Goal: Find specific page/section: Find specific page/section

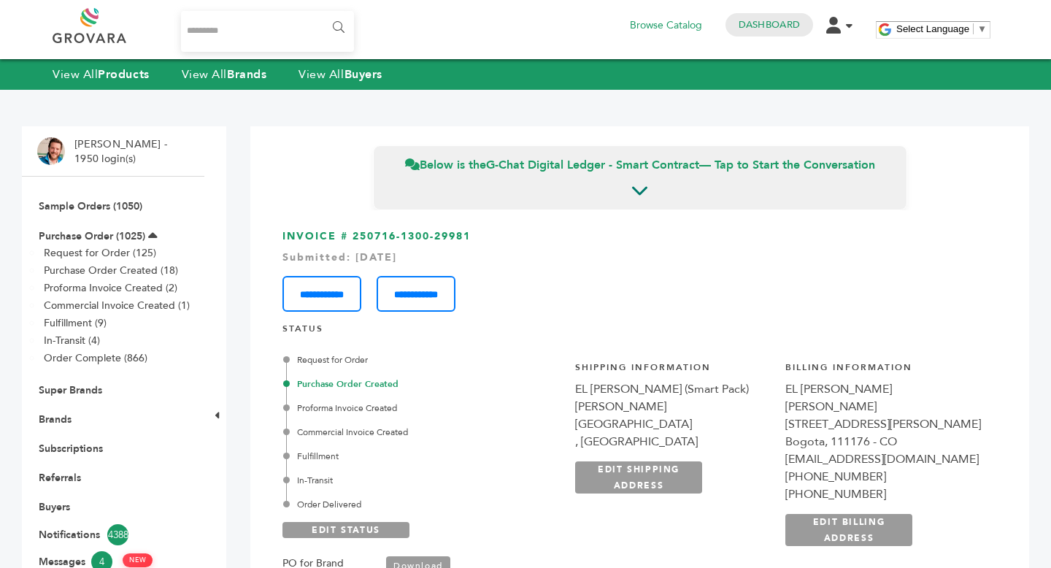
scroll to position [3, 0]
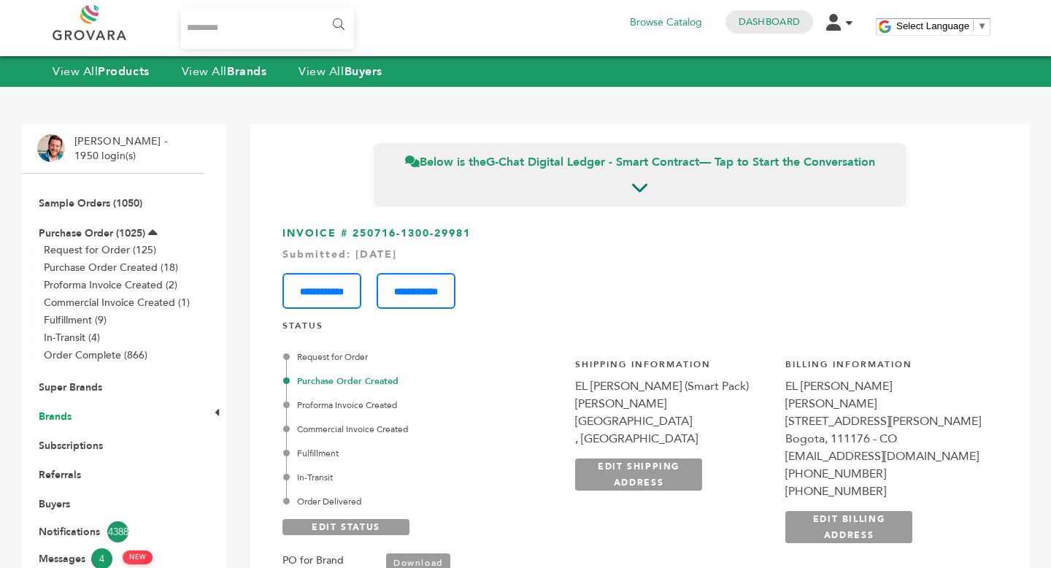
click at [49, 417] on link "Brands" at bounding box center [55, 416] width 33 height 14
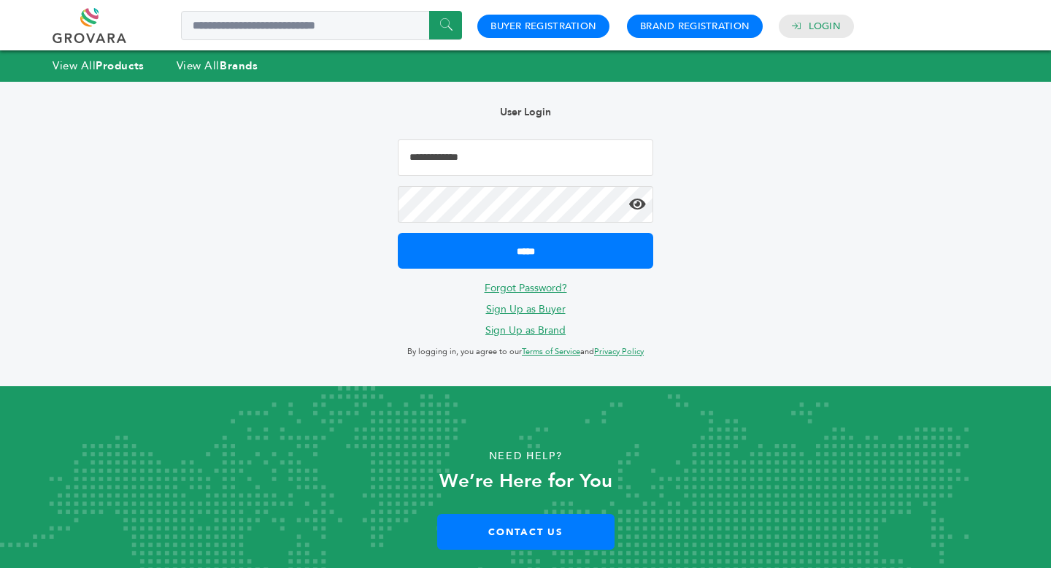
click at [484, 158] on input "Email Address" at bounding box center [525, 157] width 255 height 36
type input "*"
type input "**********"
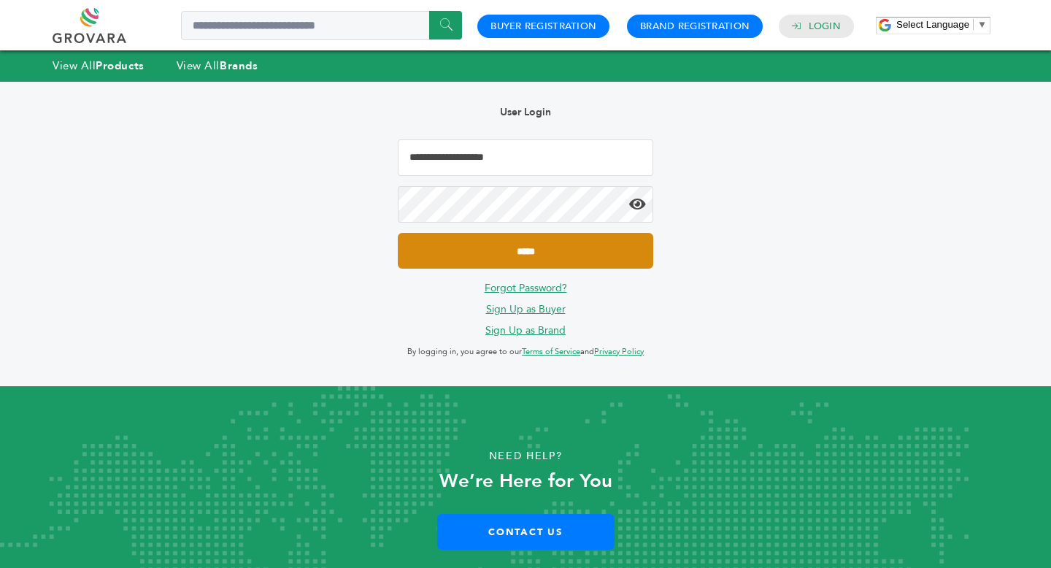
click at [546, 260] on input "*****" at bounding box center [525, 251] width 255 height 36
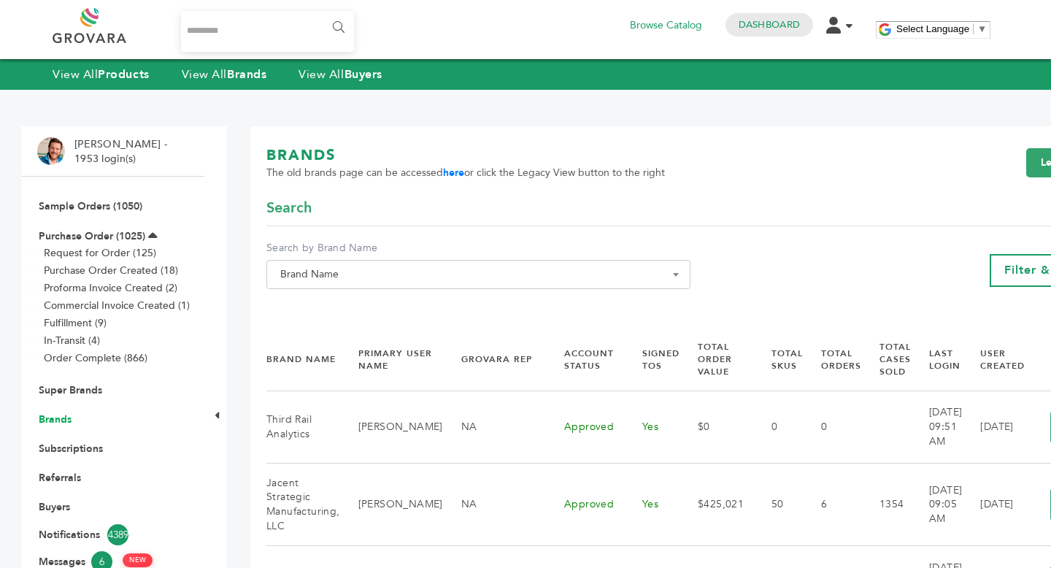
click at [66, 421] on link "Brands" at bounding box center [55, 419] width 33 height 14
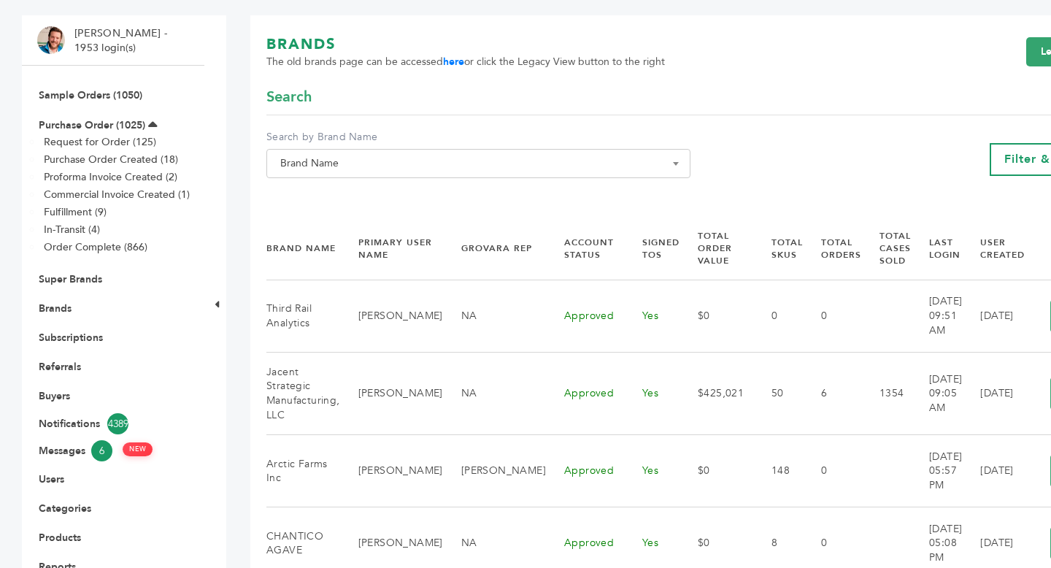
scroll to position [180, 0]
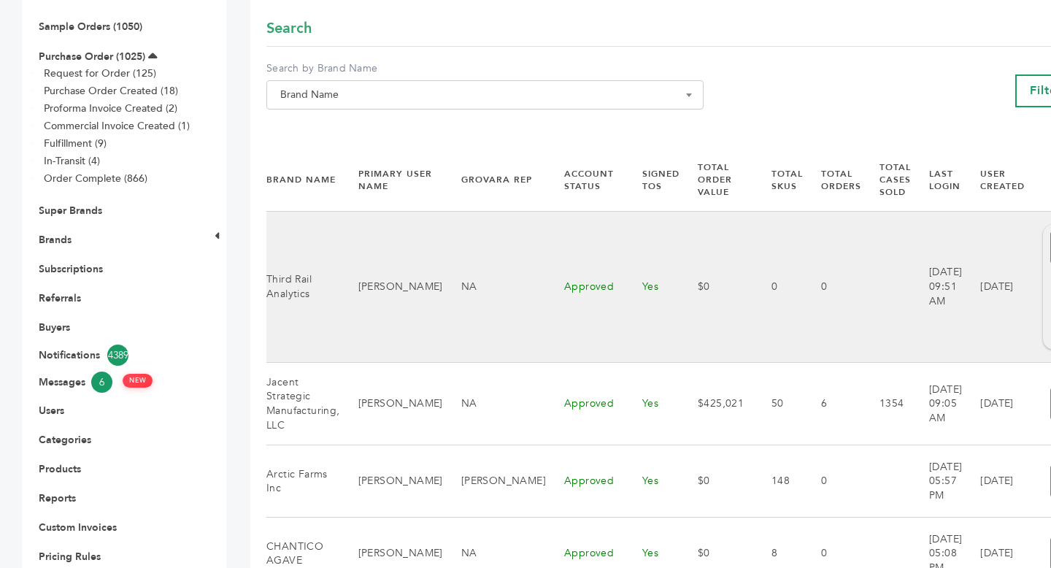
scroll to position [0, 82]
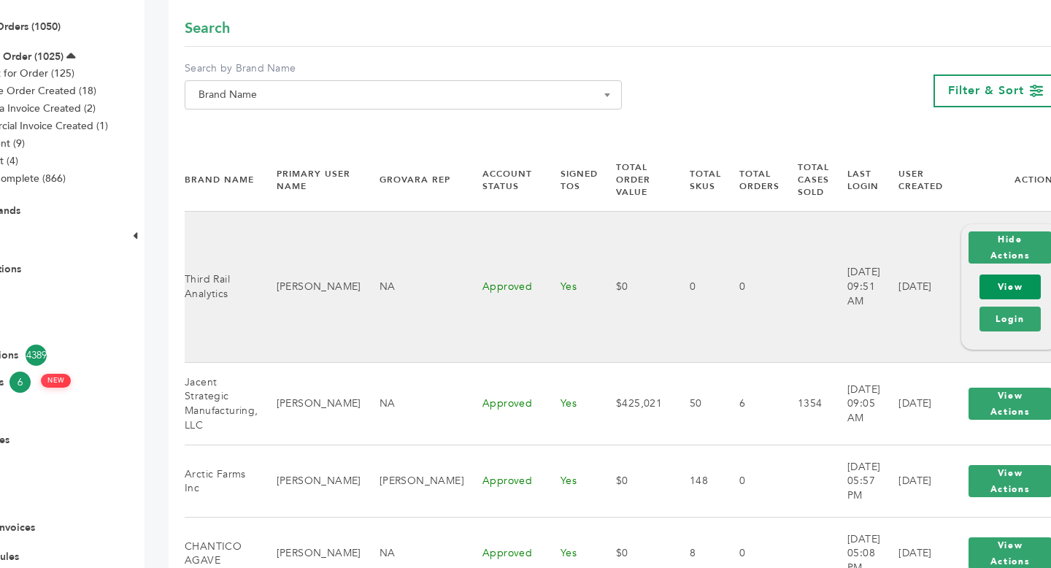
click at [991, 291] on link "View" at bounding box center [1009, 286] width 61 height 25
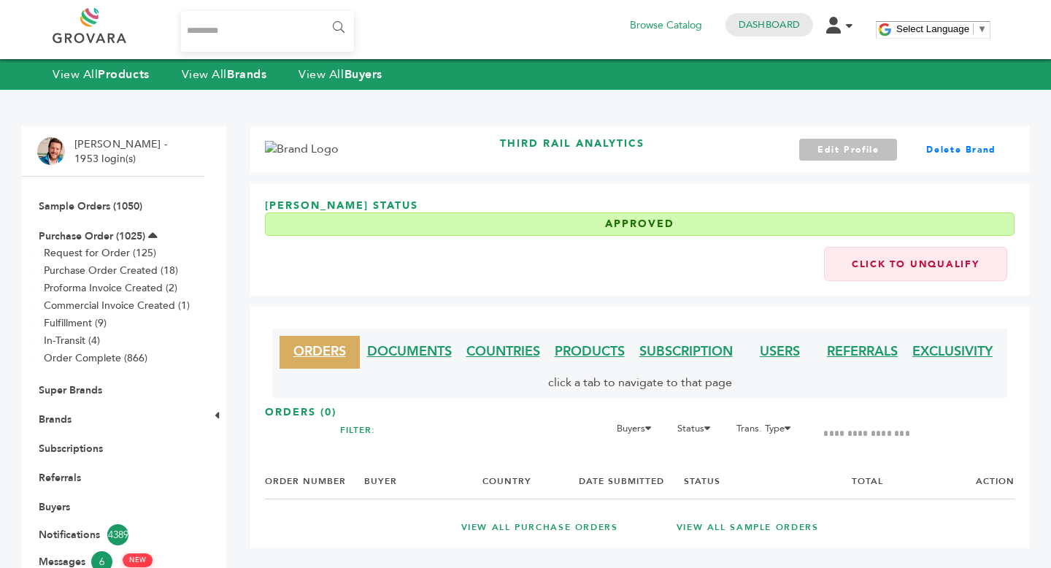
click at [847, 145] on link "Edit Profile" at bounding box center [848, 150] width 99 height 22
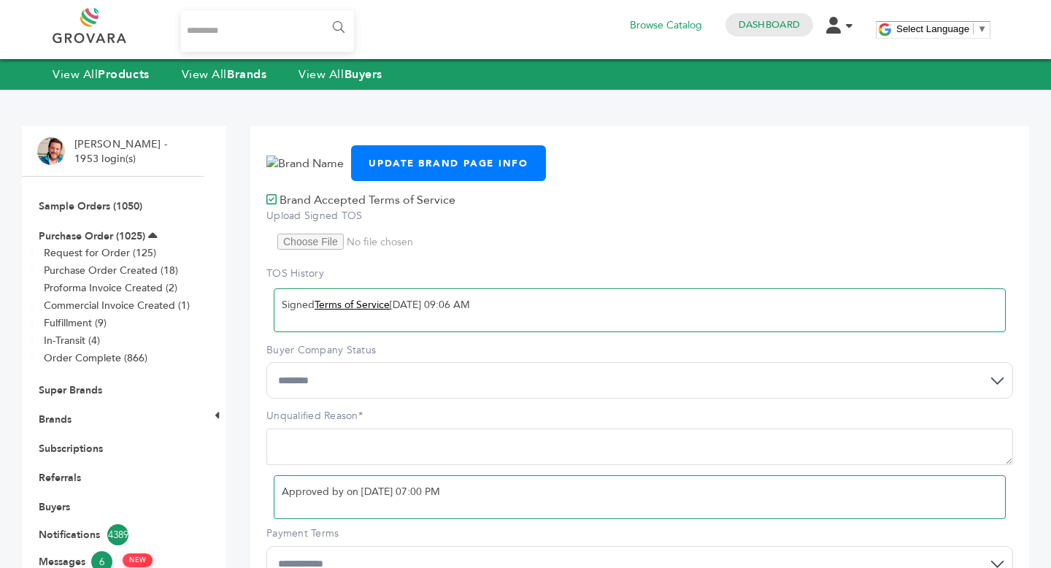
click at [358, 305] on link "Terms of Service" at bounding box center [352, 305] width 75 height 14
click at [58, 420] on link "Brands" at bounding box center [55, 419] width 33 height 14
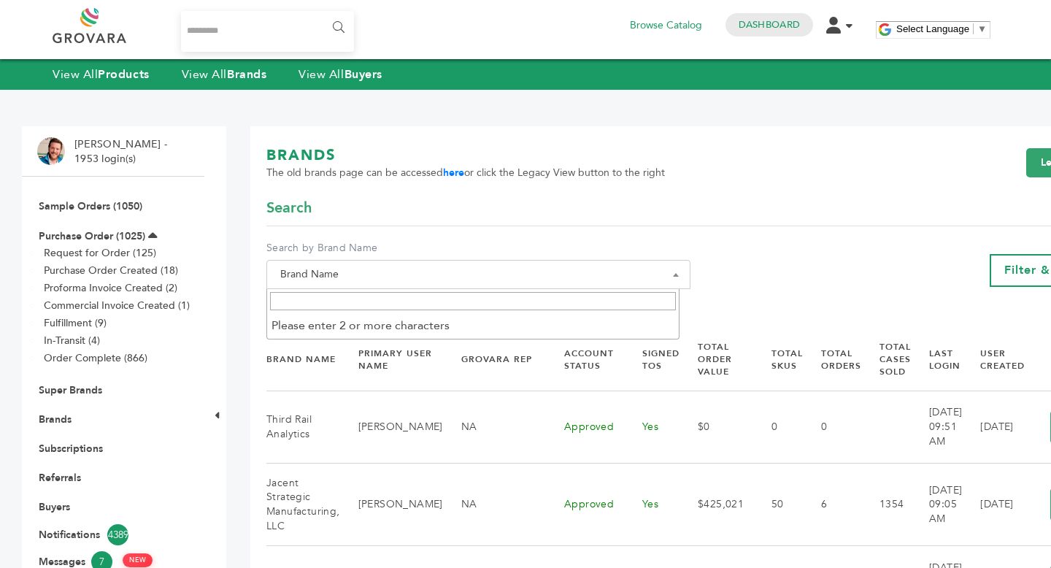
click at [336, 262] on span "Brand Name" at bounding box center [478, 274] width 424 height 29
click at [345, 305] on input "Search" at bounding box center [473, 301] width 406 height 18
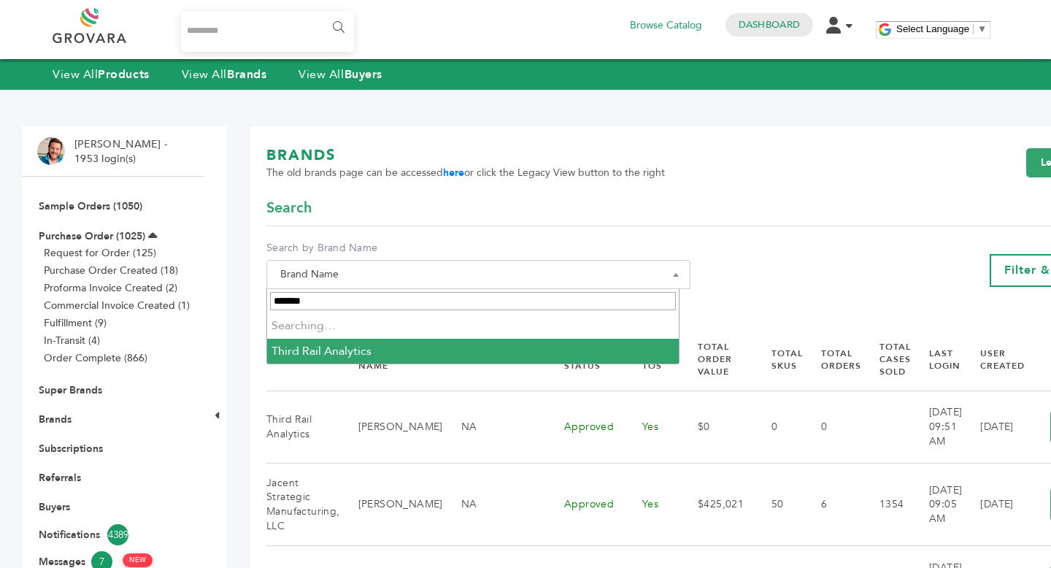
type input "********"
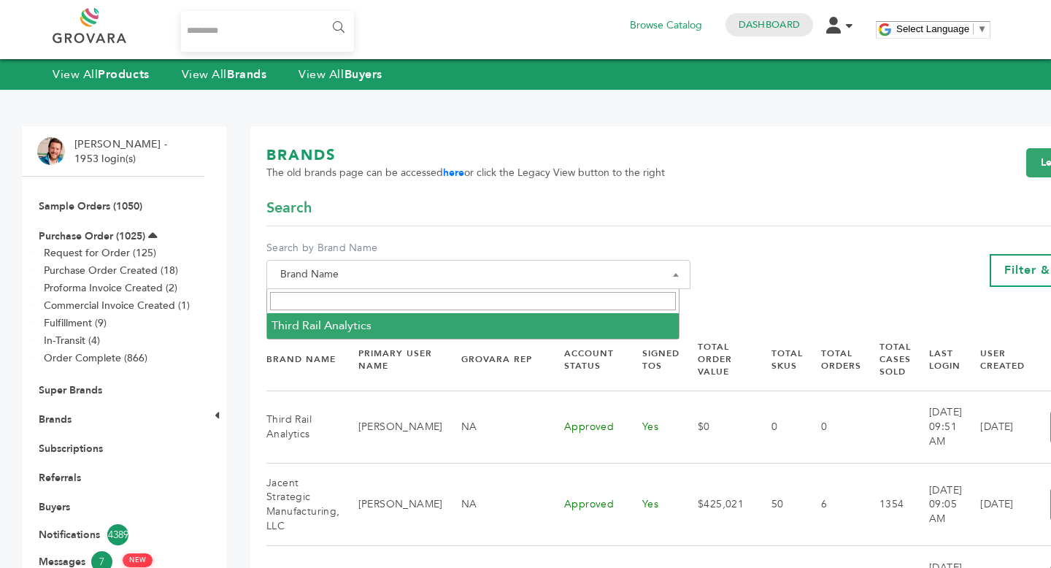
select select "**********"
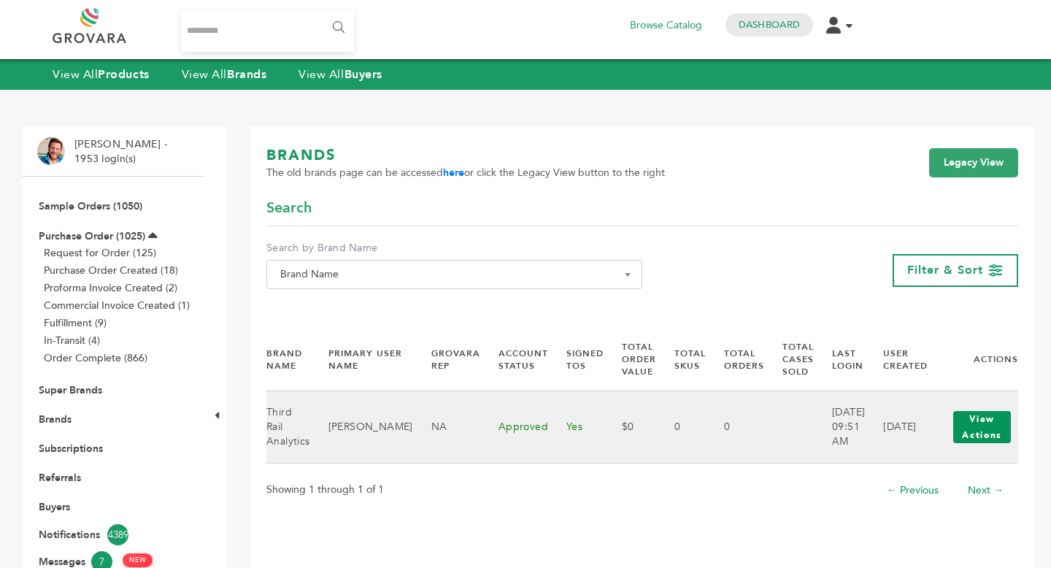
click at [1001, 427] on button "View Actions" at bounding box center [981, 427] width 57 height 32
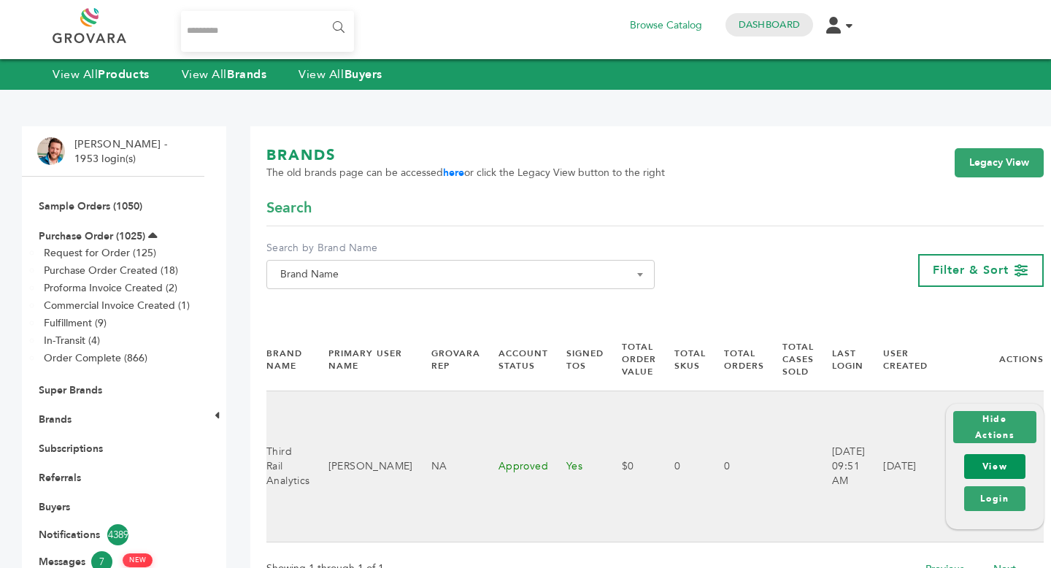
click at [997, 474] on link "View" at bounding box center [994, 466] width 61 height 25
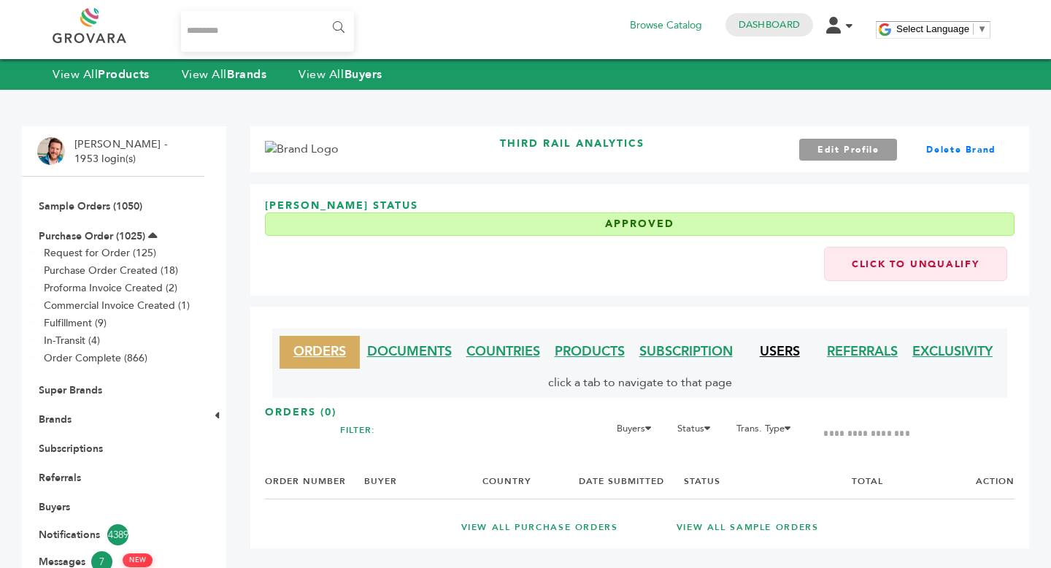
click at [768, 353] on link "USERS" at bounding box center [780, 351] width 40 height 18
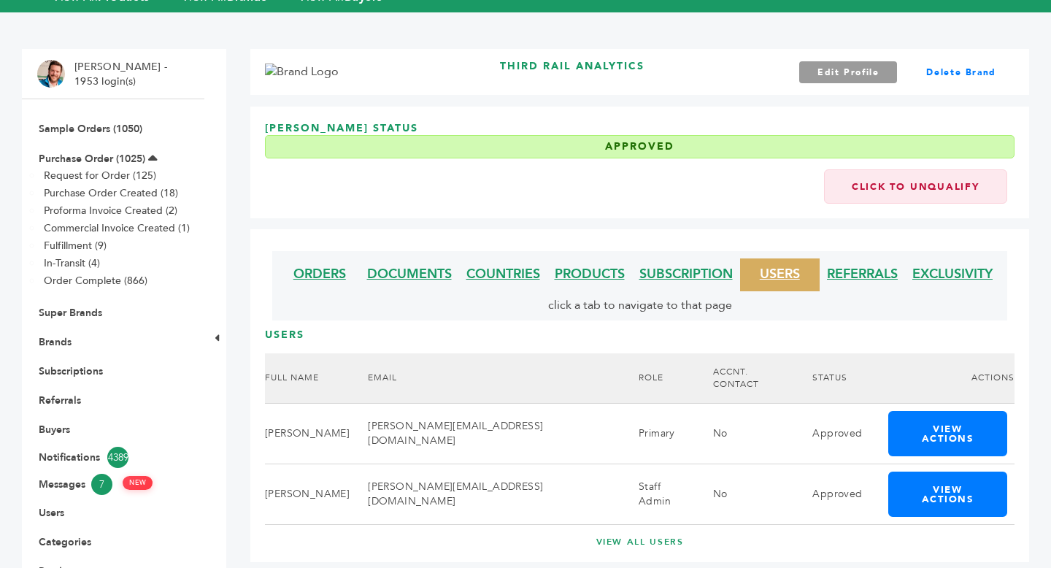
scroll to position [80, 0]
